Goal: Download file/media

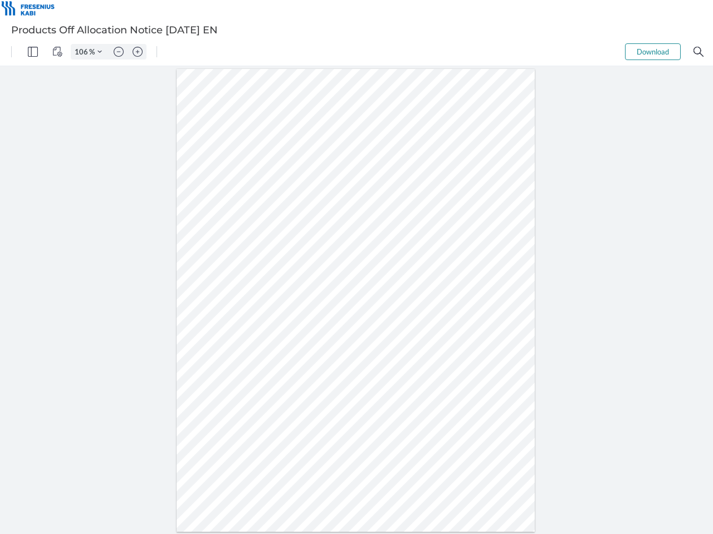
click at [33, 52] on img "Panel" at bounding box center [33, 52] width 10 height 10
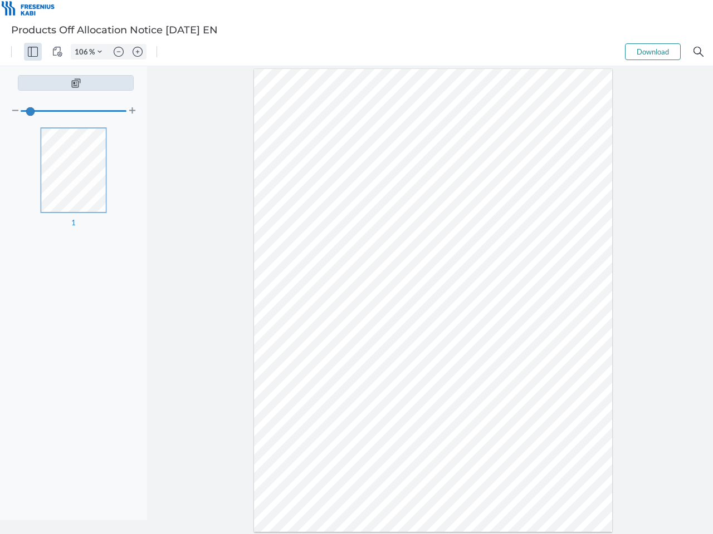
click at [57, 52] on img "View Controls" at bounding box center [57, 52] width 10 height 10
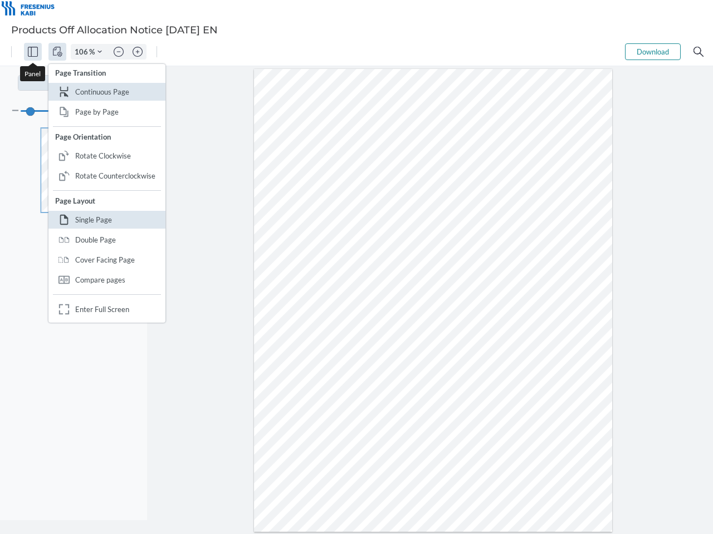
click at [83, 52] on input "106" at bounding box center [80, 52] width 18 height 10
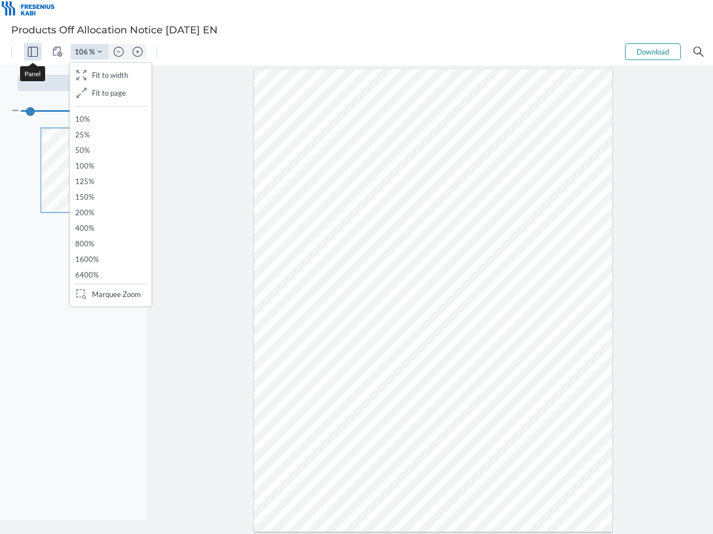
click at [100, 52] on img "Zoom Controls" at bounding box center [99, 52] width 4 height 4
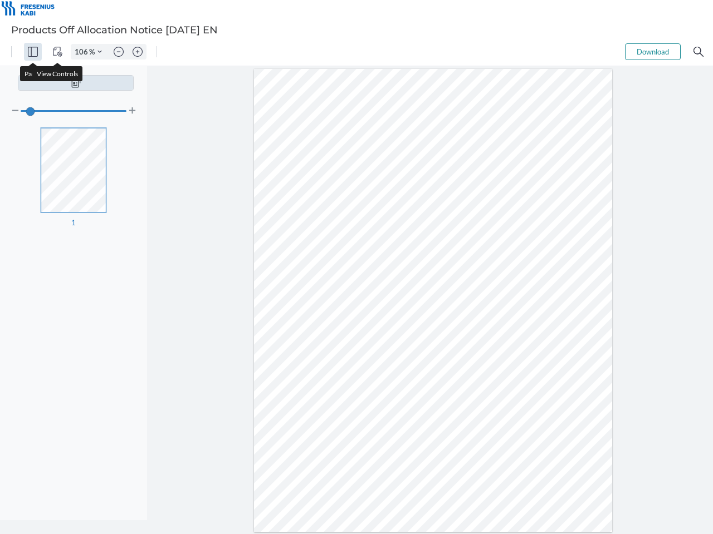
click at [119, 52] on img "Zoom out" at bounding box center [119, 52] width 10 height 10
click at [137, 52] on img "Zoom in" at bounding box center [137, 52] width 10 height 10
type input "106"
click at [652, 52] on button "Download" at bounding box center [653, 51] width 56 height 17
click at [698, 52] on img "Search" at bounding box center [698, 52] width 10 height 10
